Goal: Obtain resource: Download file/media

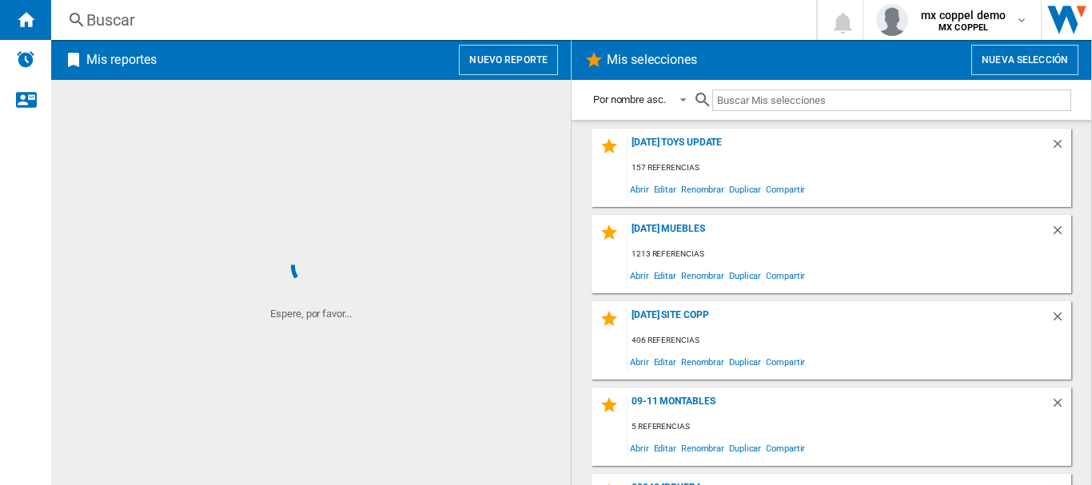
click at [478, 51] on button "Nuevo reporte" at bounding box center [508, 60] width 99 height 30
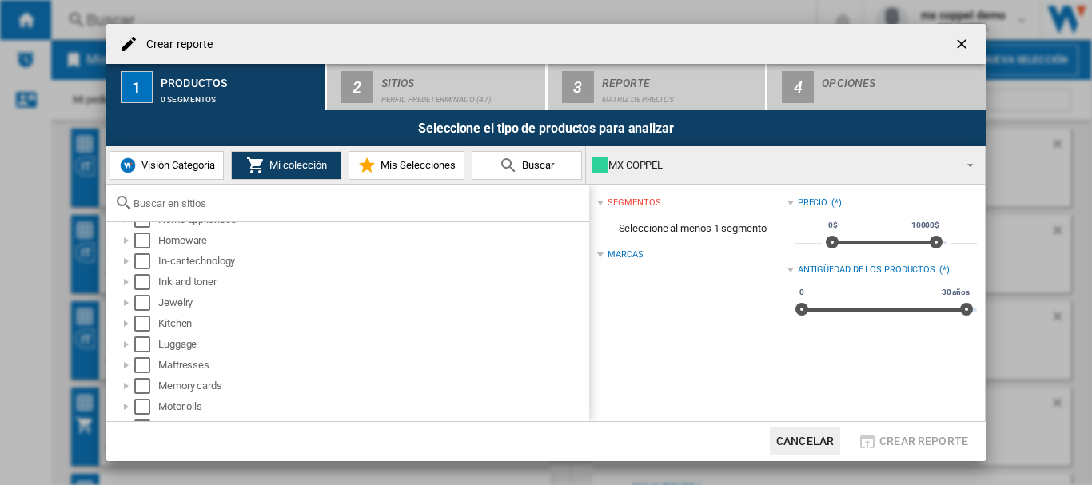
scroll to position [533, 0]
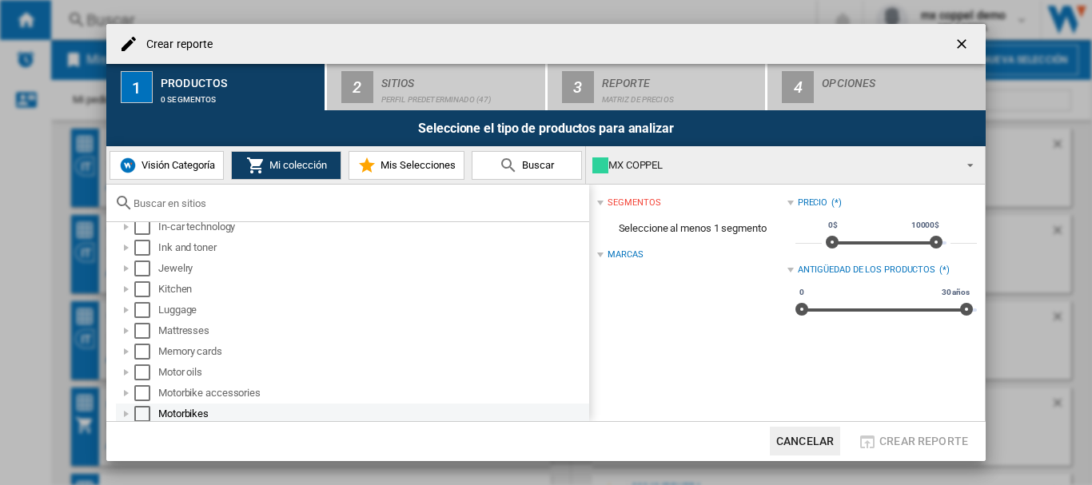
click at [142, 417] on div "Select" at bounding box center [142, 414] width 16 height 16
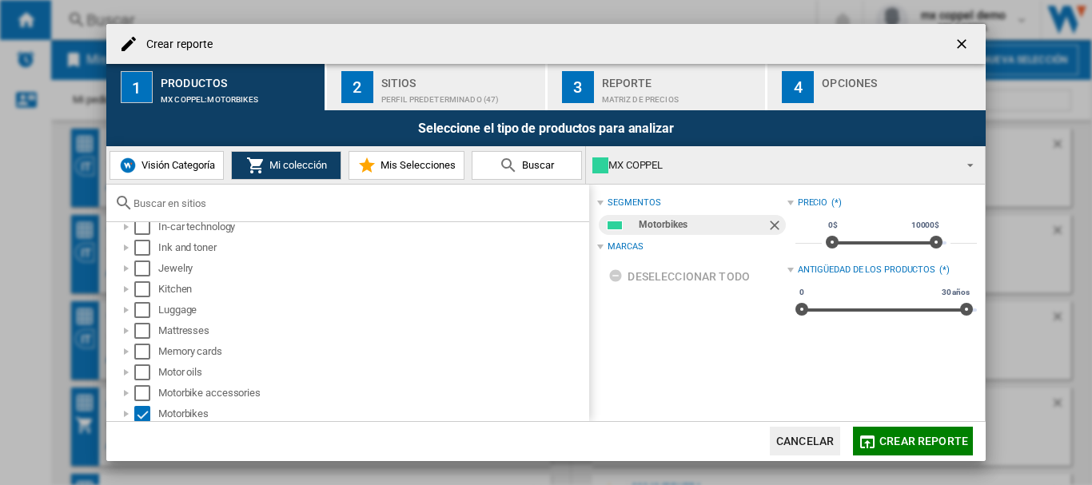
click at [360, 75] on div "2" at bounding box center [357, 87] width 32 height 32
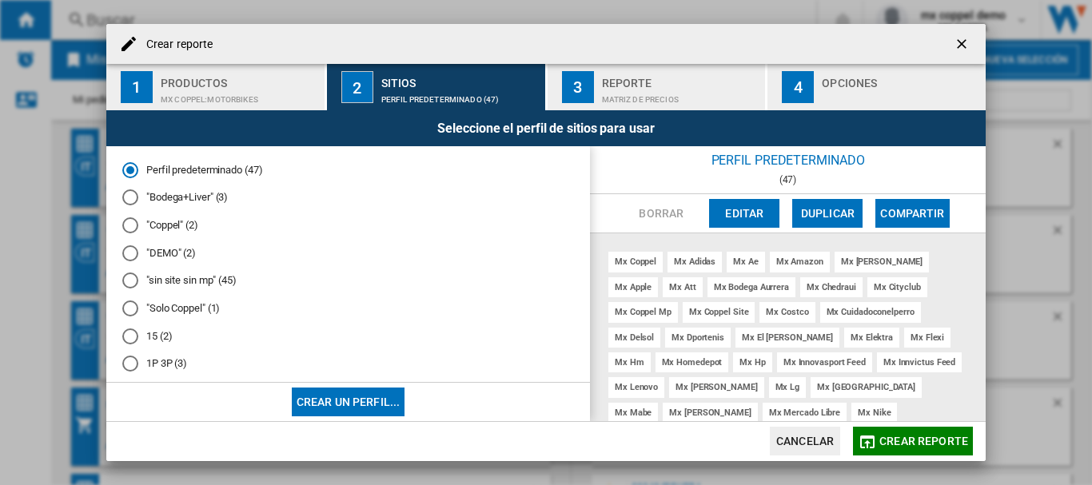
click at [132, 309] on div at bounding box center [130, 309] width 16 height 16
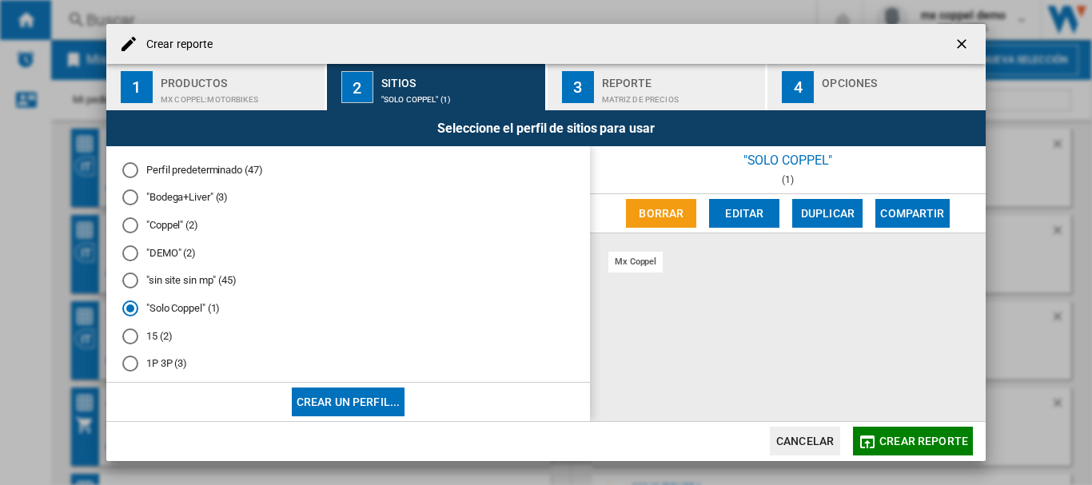
click at [875, 444] on md-icon "button" at bounding box center [867, 442] width 19 height 19
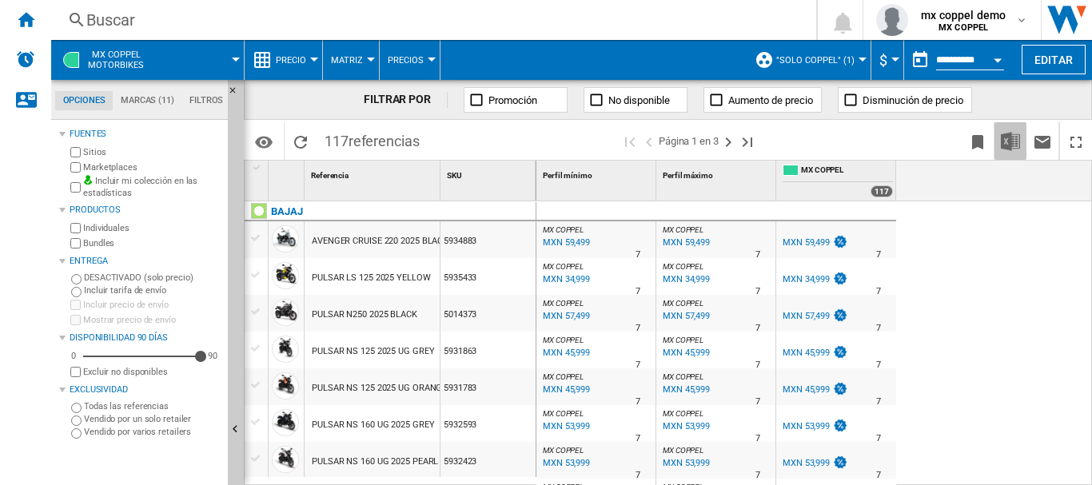
click at [1005, 138] on img "Descargar en Excel" at bounding box center [1010, 141] width 19 height 19
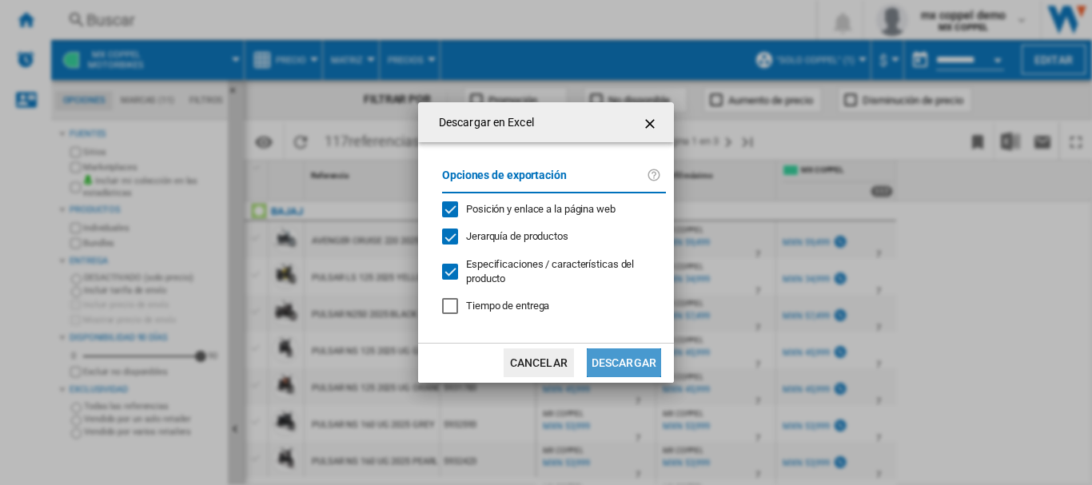
click at [625, 365] on button "Descargar" at bounding box center [624, 363] width 74 height 29
